Goal: Task Accomplishment & Management: Use online tool/utility

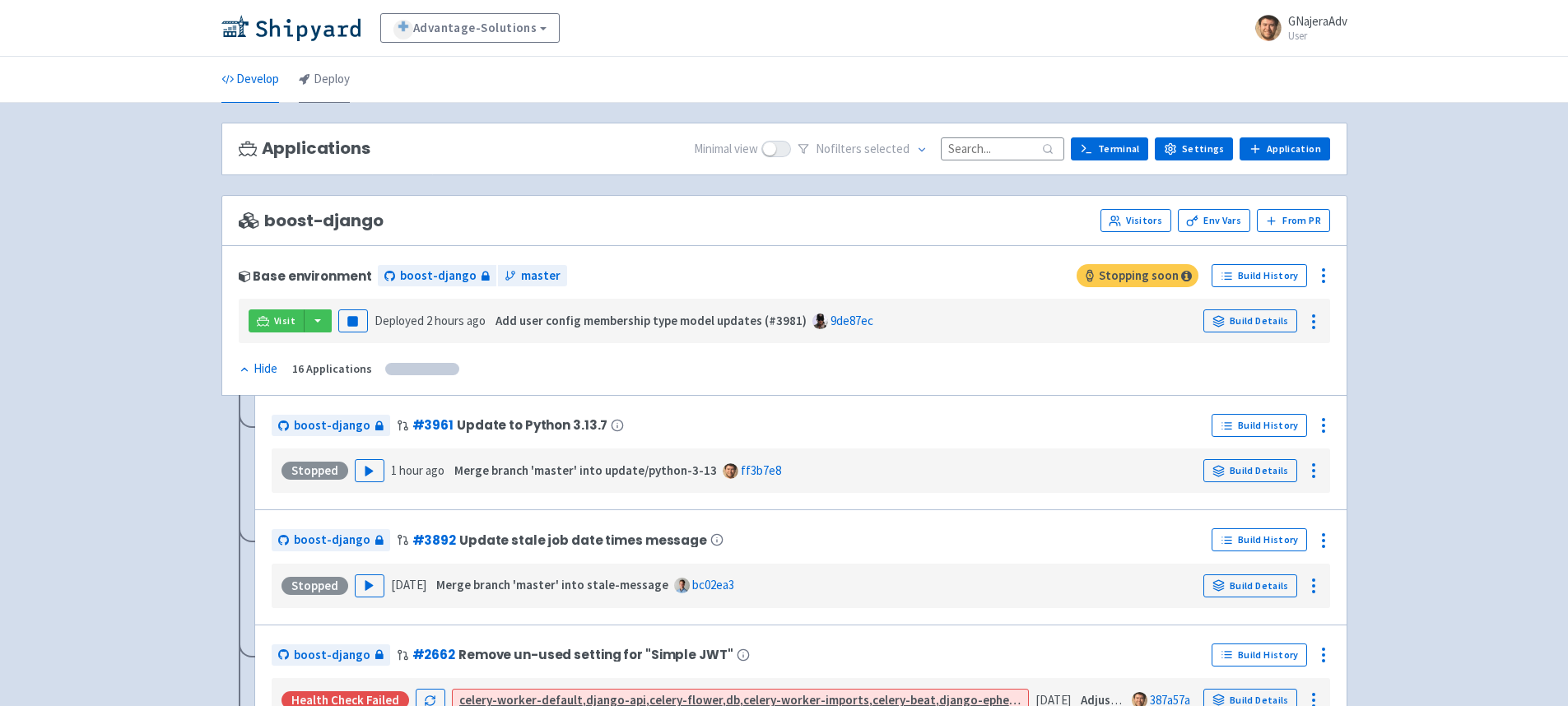
click at [309, 75] on icon at bounding box center [304, 79] width 12 height 12
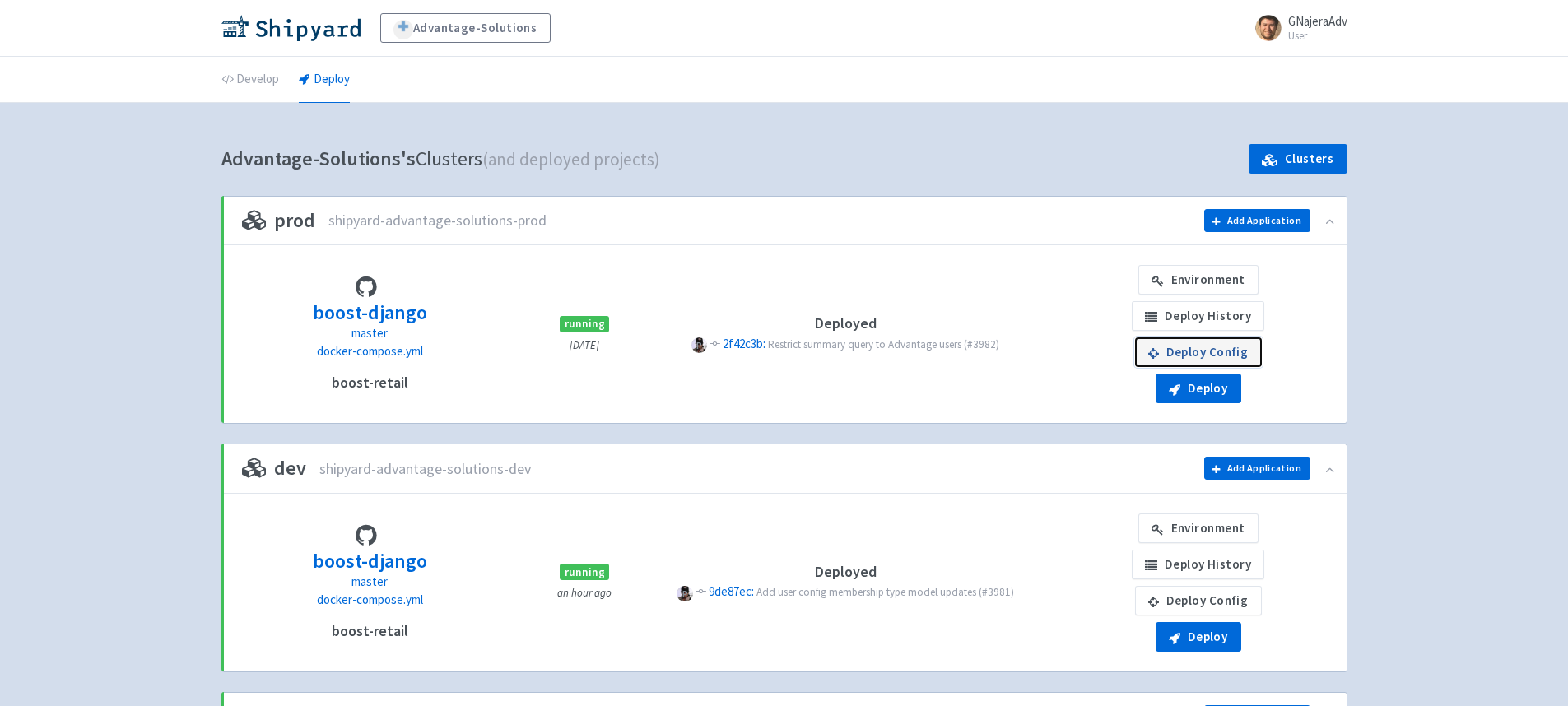
click at [1215, 351] on link "Deploy Config" at bounding box center [1198, 352] width 127 height 30
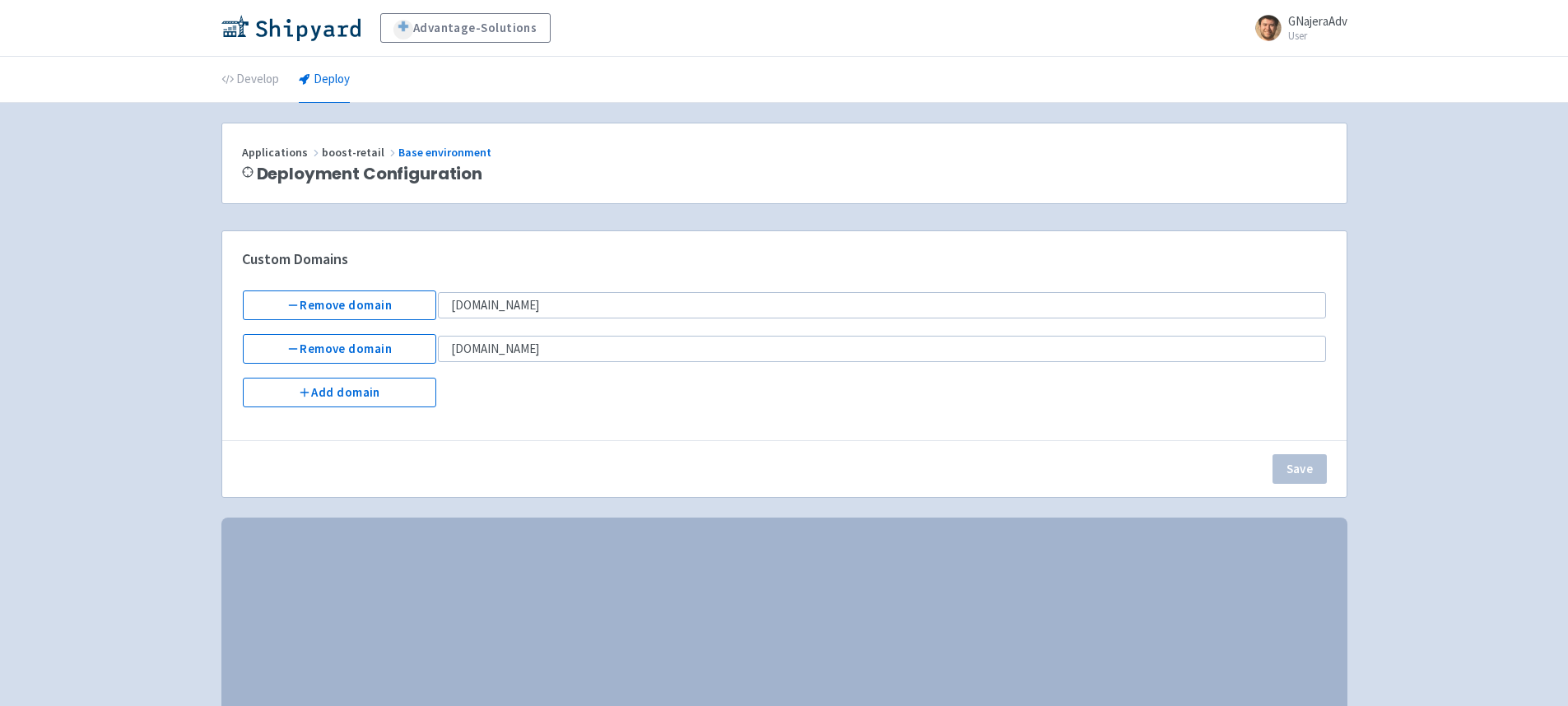
select select "Recreate"
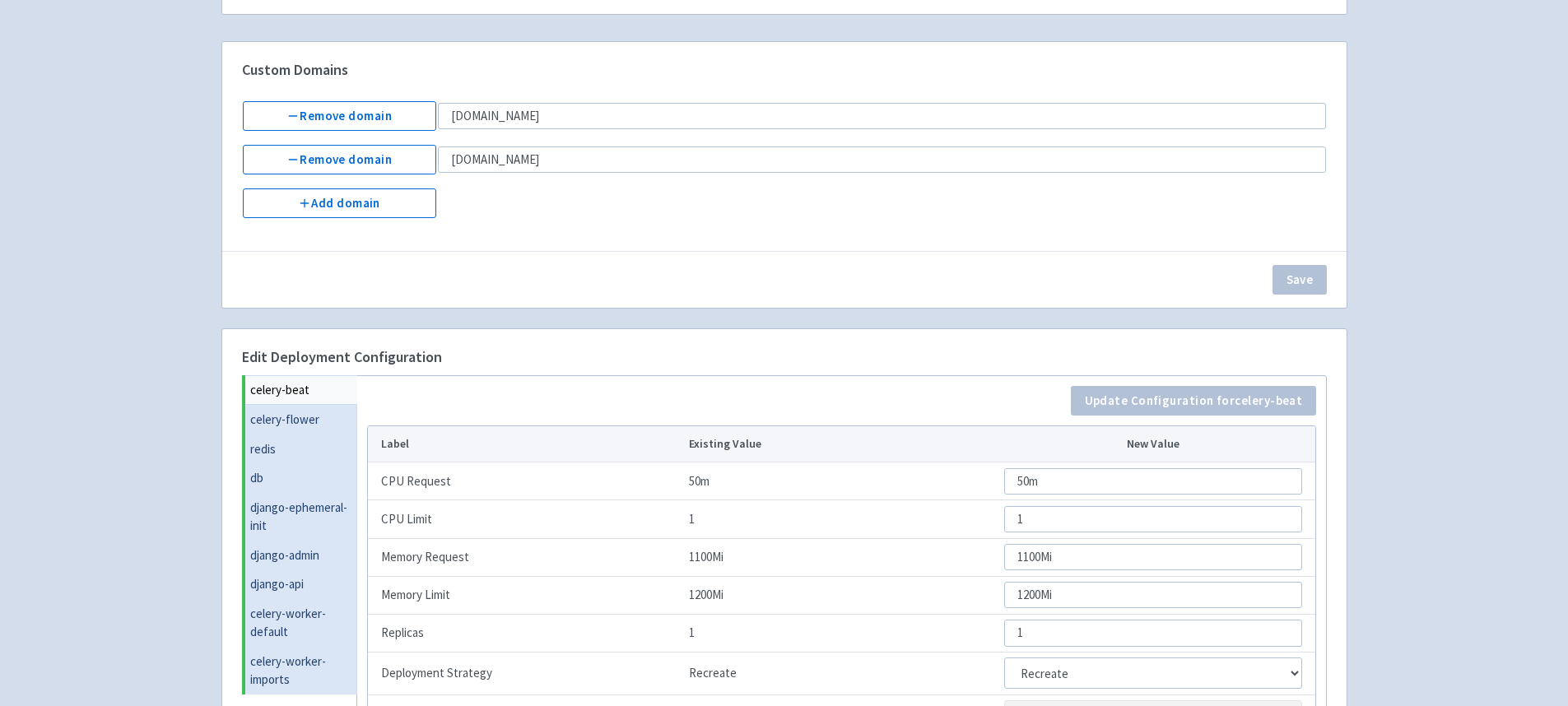
scroll to position [209, 0]
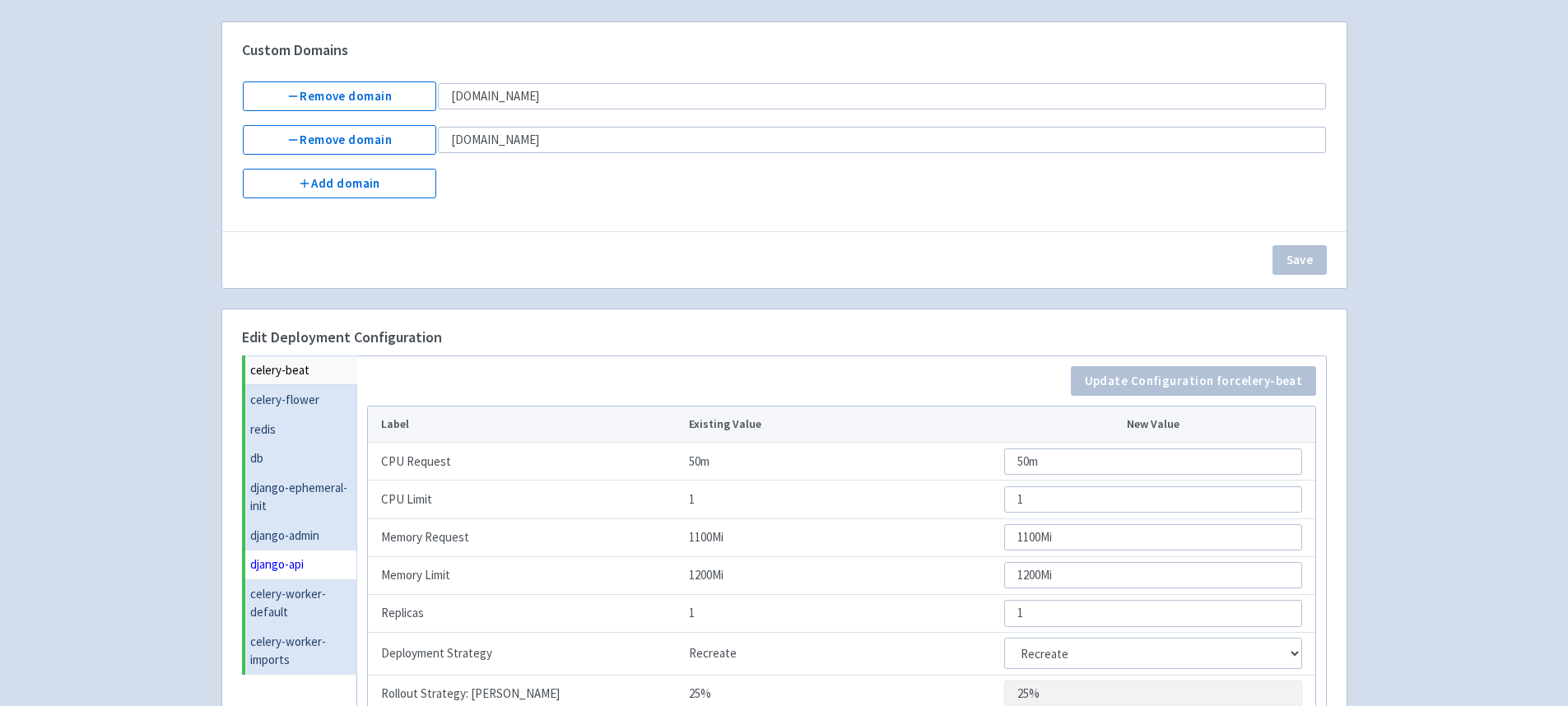
click at [309, 551] on link "django-api" at bounding box center [301, 564] width 112 height 30
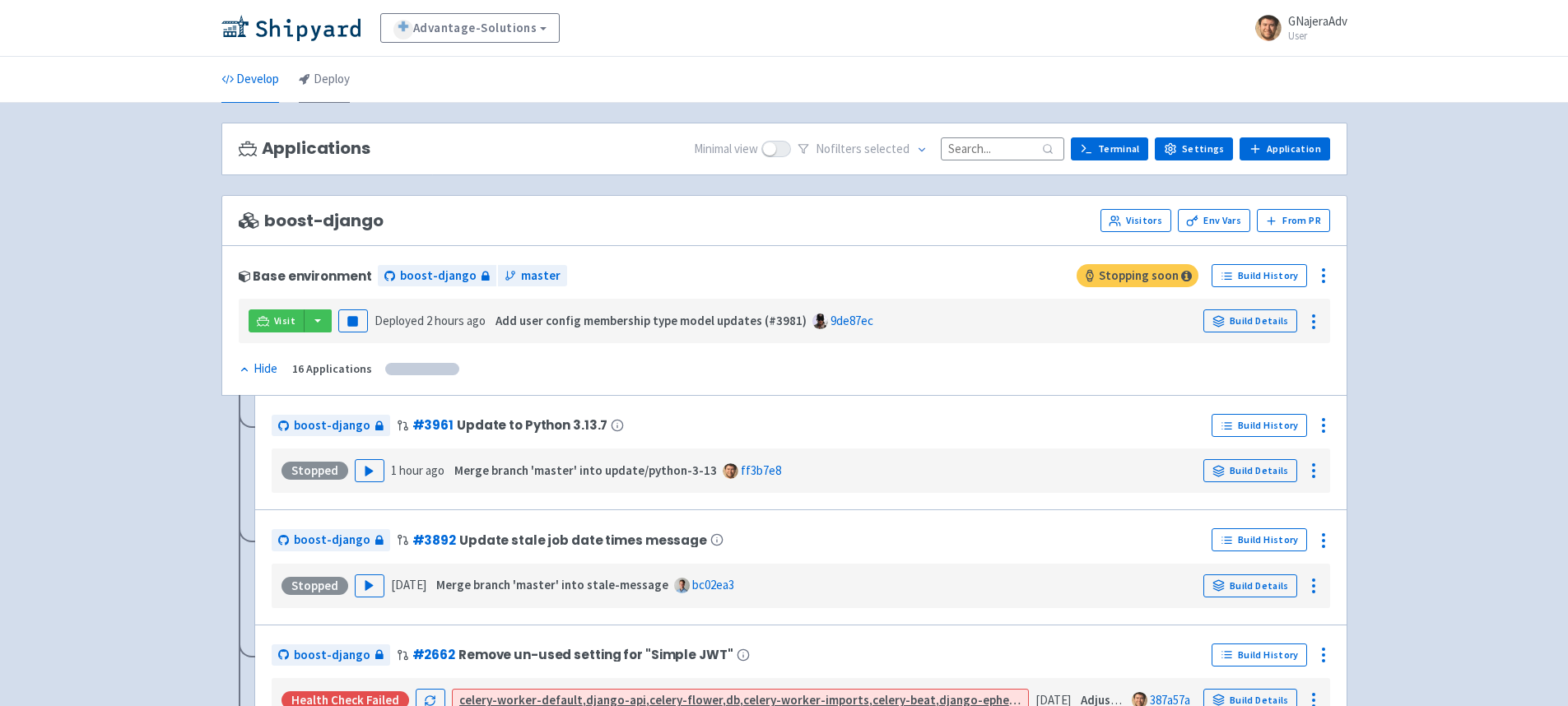
click at [347, 87] on link "Deploy" at bounding box center [324, 80] width 51 height 46
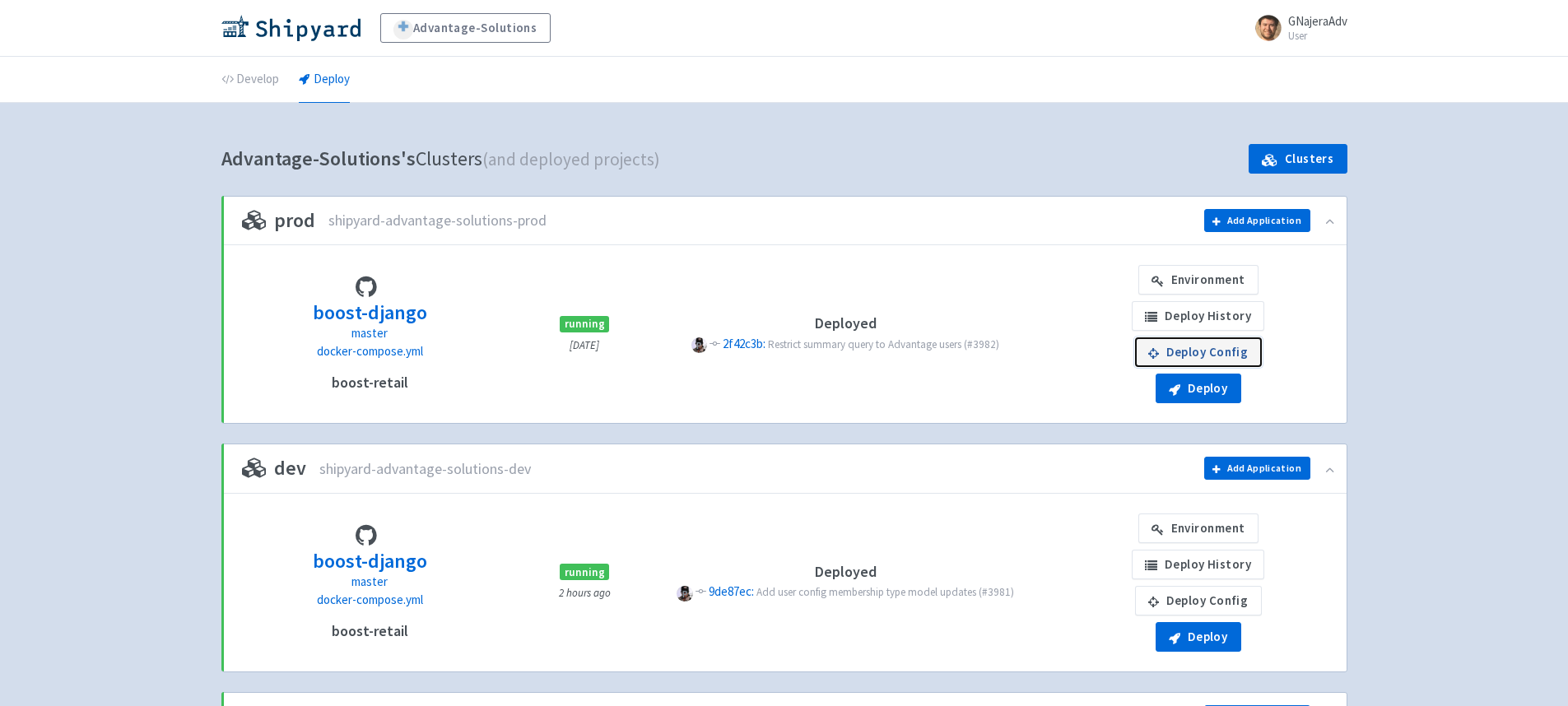
click at [1236, 354] on link "Deploy Config" at bounding box center [1198, 352] width 127 height 30
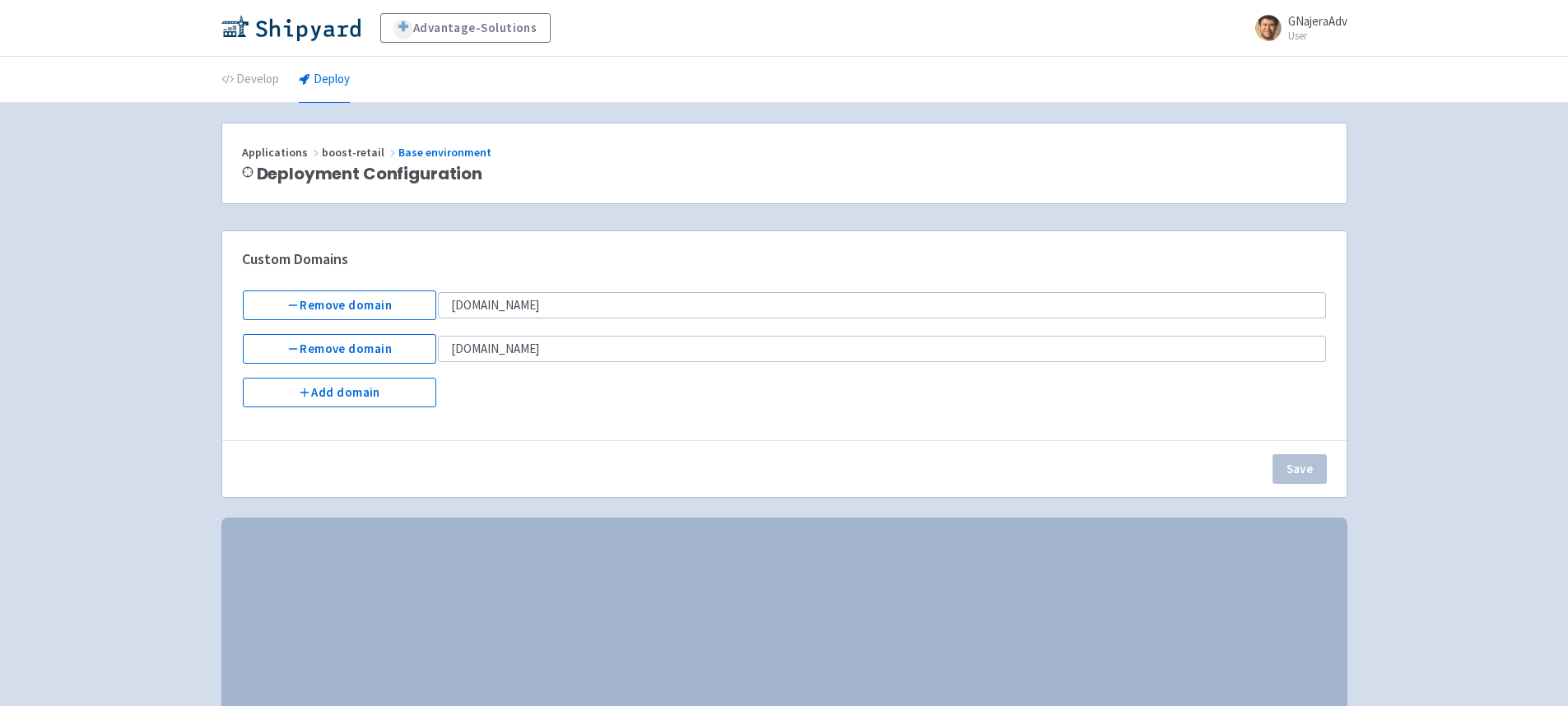
select select "Recreate"
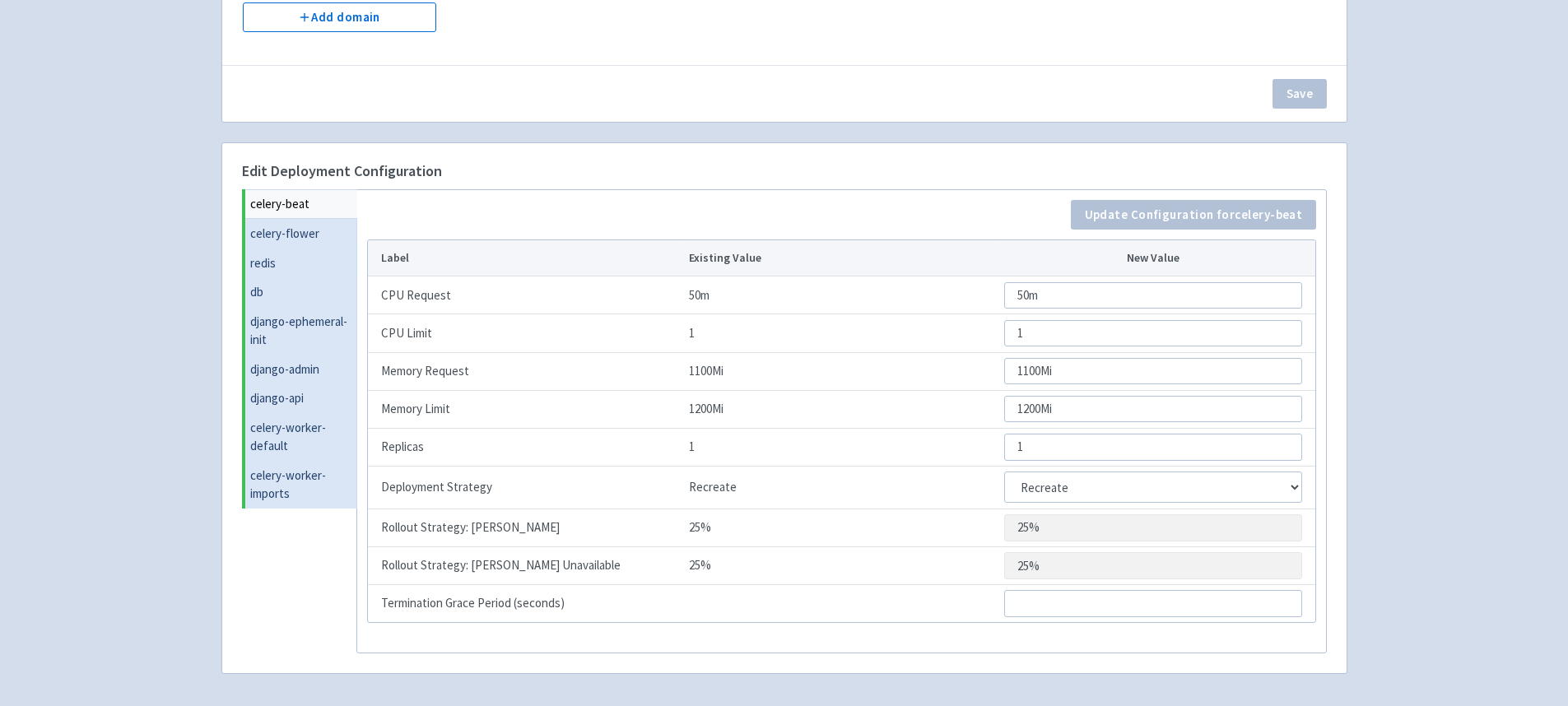
scroll to position [434, 0]
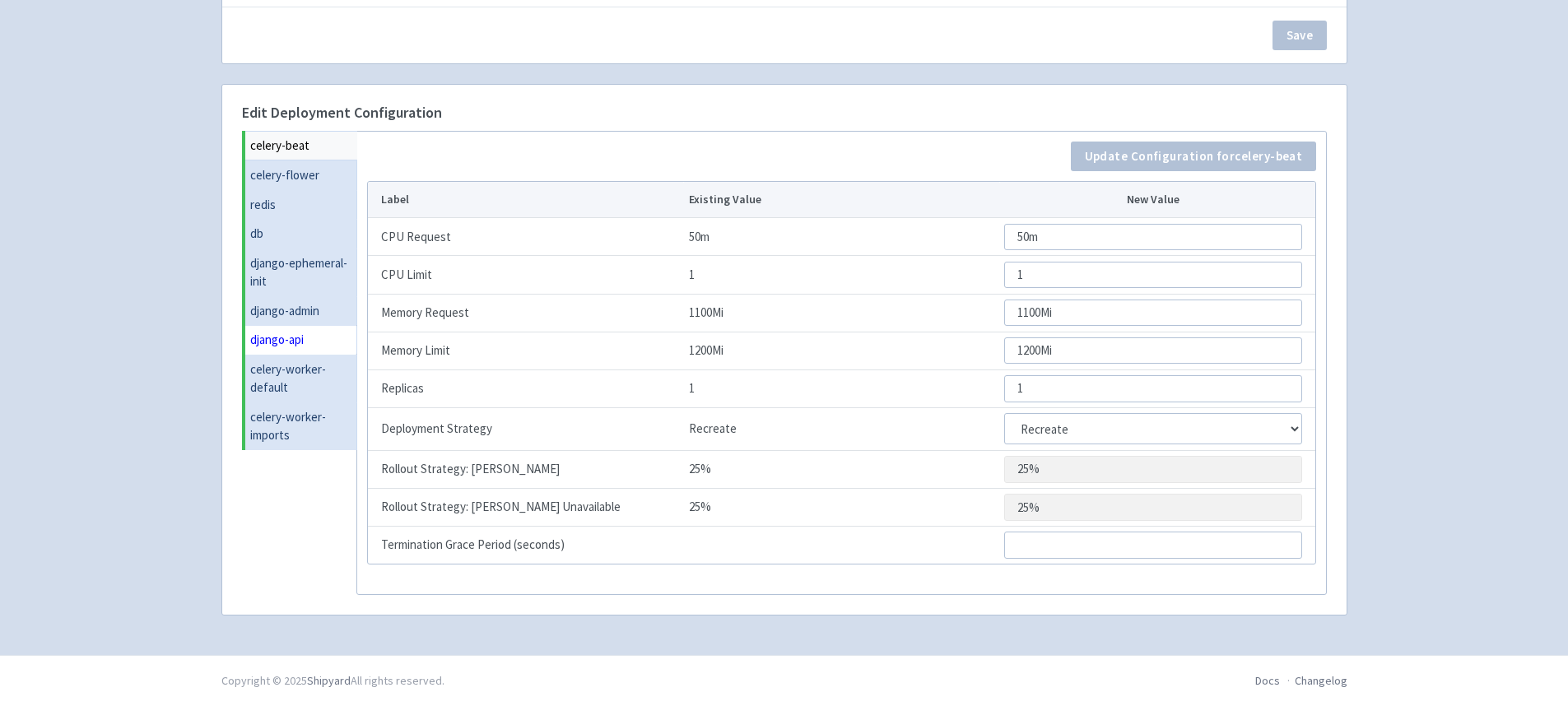
click at [322, 341] on link "django-api" at bounding box center [301, 339] width 112 height 30
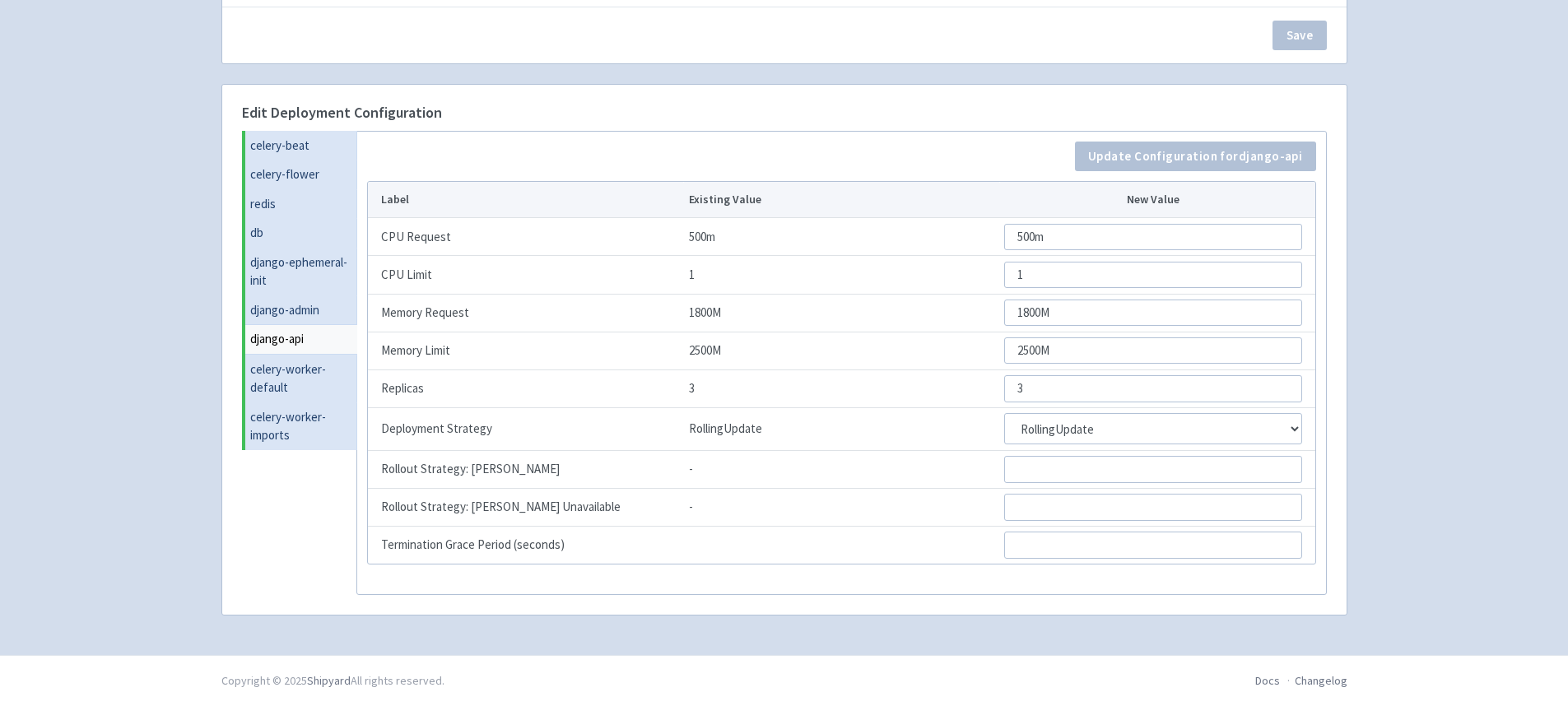
click at [702, 352] on td "2500M" at bounding box center [842, 350] width 316 height 38
copy td "2500M"
click at [710, 316] on td "1800M" at bounding box center [842, 313] width 316 height 38
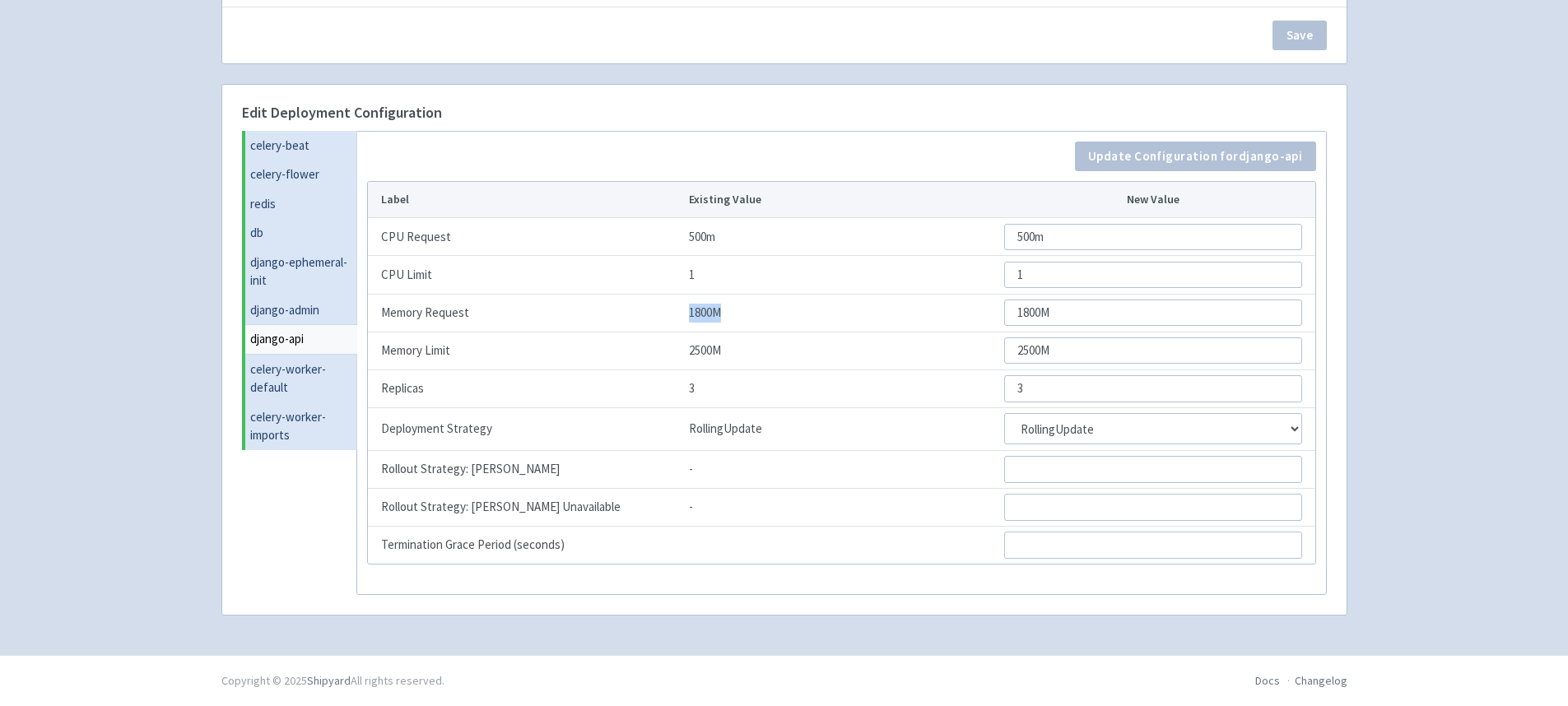
click at [710, 316] on td "1800M" at bounding box center [842, 313] width 316 height 38
copy td "1800M"
